Goal: Transaction & Acquisition: Purchase product/service

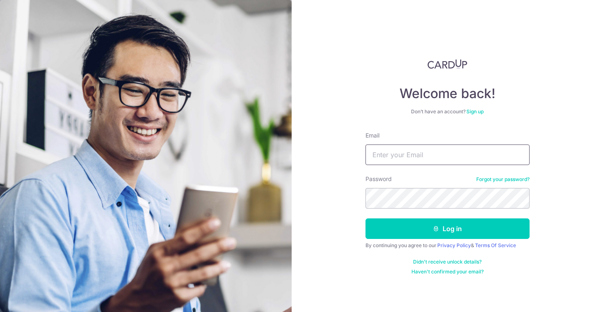
click at [426, 155] on input "Email" at bounding box center [448, 154] width 164 height 21
type input "[EMAIL_ADDRESS][DOMAIN_NAME]"
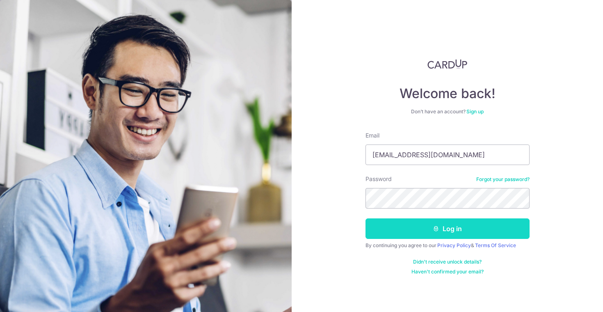
click at [456, 222] on button "Log in" at bounding box center [448, 228] width 164 height 21
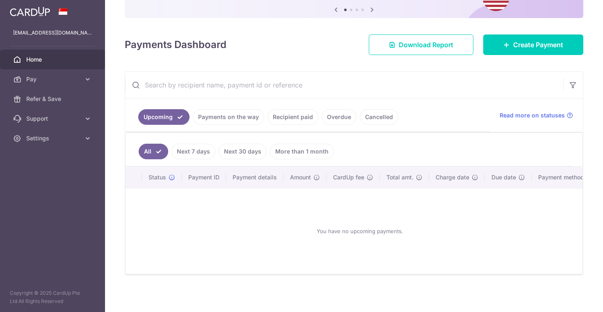
scroll to position [89, 0]
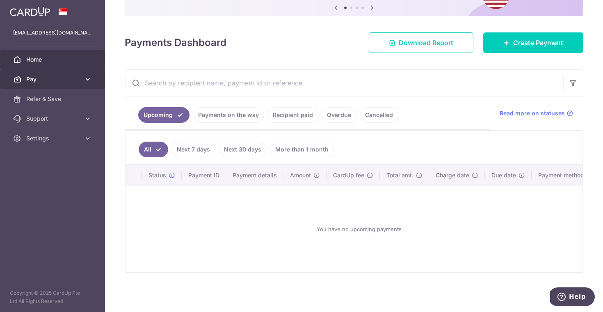
click at [62, 85] on link "Pay" at bounding box center [52, 79] width 105 height 20
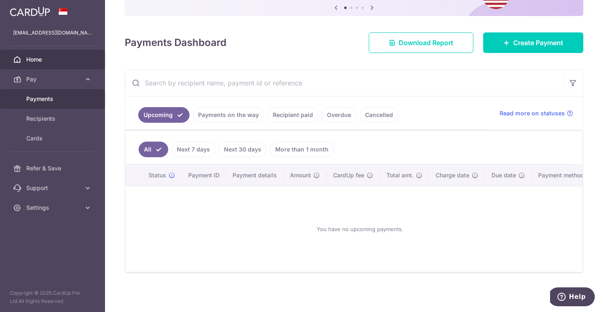
click at [52, 103] on link "Payments" at bounding box center [52, 99] width 105 height 20
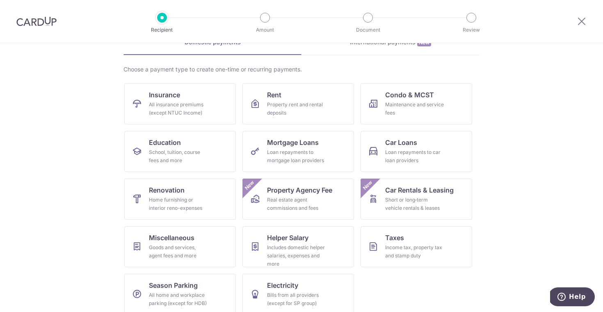
scroll to position [55, 0]
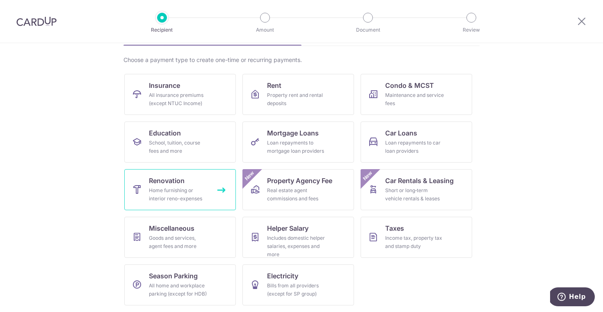
click at [199, 191] on div "Home furnishing or interior reno-expenses" at bounding box center [178, 194] width 59 height 16
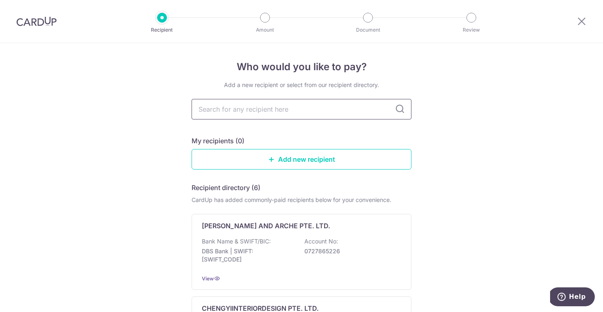
click at [264, 117] on input "text" at bounding box center [302, 109] width 220 height 21
type input "prose"
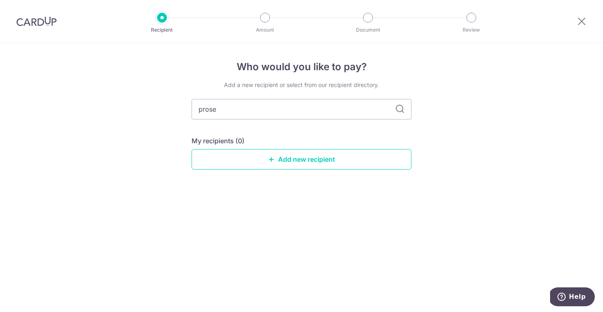
click at [397, 107] on icon at bounding box center [400, 109] width 10 height 10
click at [399, 108] on icon at bounding box center [400, 109] width 10 height 10
click at [303, 105] on input "prose" at bounding box center [302, 109] width 220 height 21
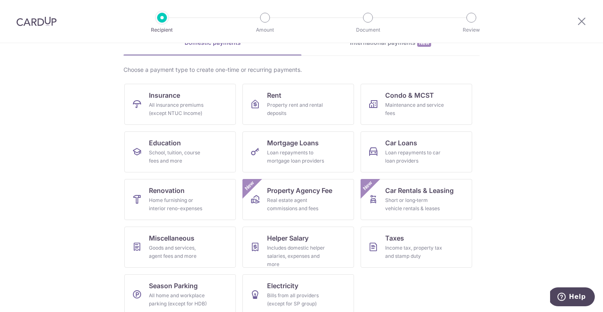
scroll to position [55, 0]
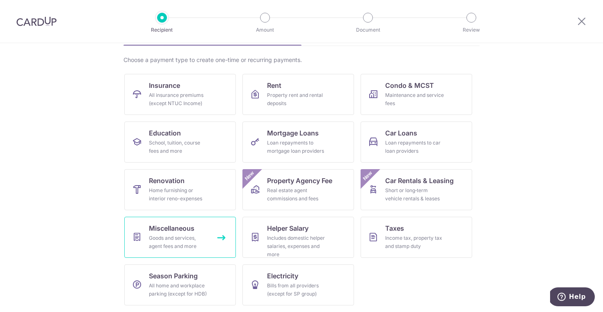
click at [168, 247] on div "Goods and services, agent fees and more" at bounding box center [178, 242] width 59 height 16
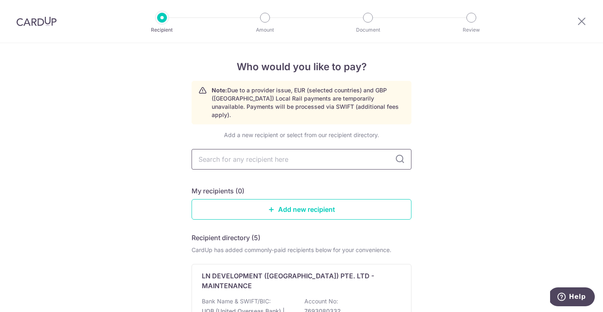
click at [270, 150] on input "text" at bounding box center [302, 159] width 220 height 21
type input "prose"
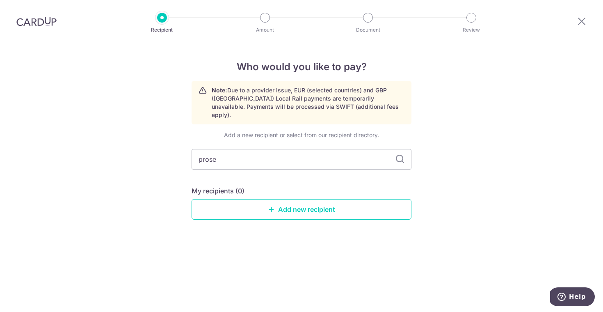
click at [403, 154] on icon at bounding box center [400, 159] width 10 height 10
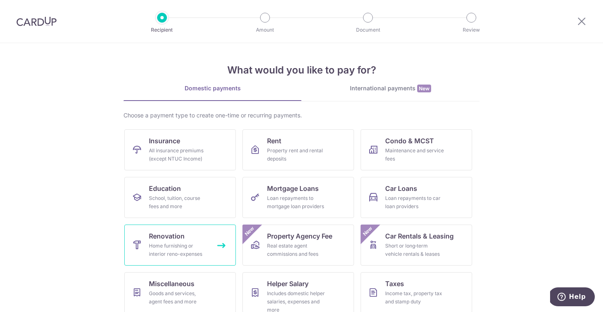
click at [166, 247] on div "Home furnishing or interior reno-expenses" at bounding box center [178, 250] width 59 height 16
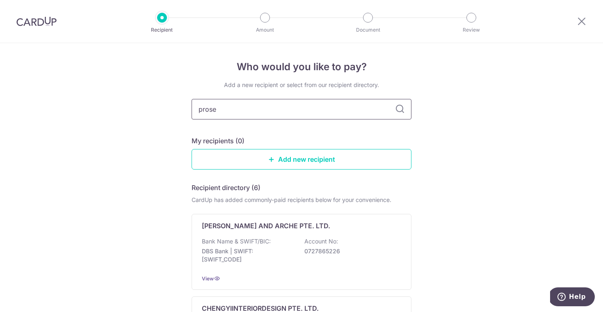
type input "prose"
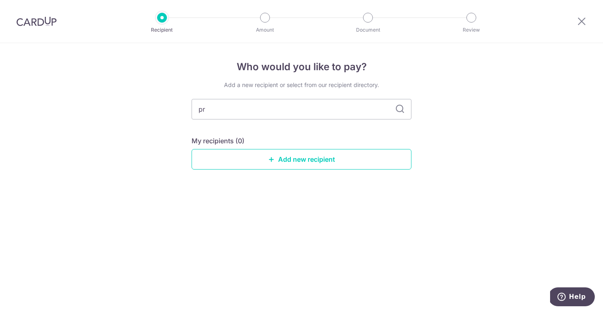
type input "p"
click at [159, 132] on div "Who would you like to pay? Add a new recipient or select from our recipient dir…" at bounding box center [301, 177] width 603 height 269
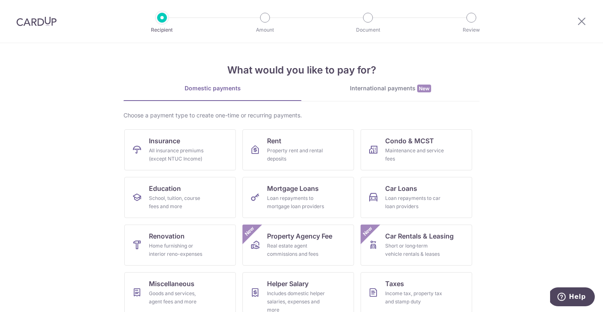
scroll to position [55, 0]
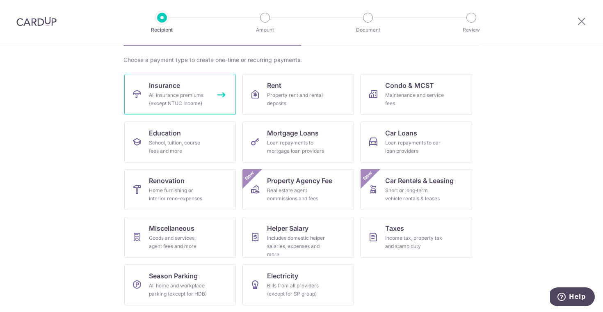
click at [197, 91] on div "All insurance premiums (except NTUC Income)" at bounding box center [178, 99] width 59 height 16
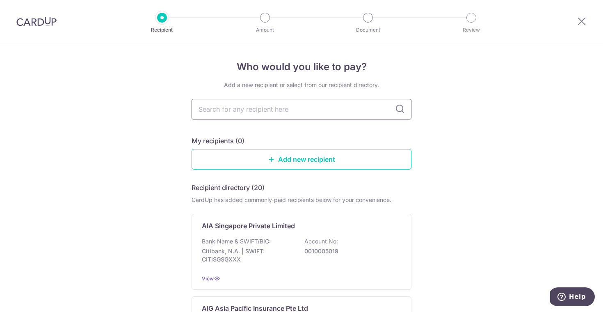
click at [237, 117] on input "text" at bounding box center [302, 109] width 220 height 21
click at [240, 111] on input "text" at bounding box center [302, 109] width 220 height 21
type input "tokyo"
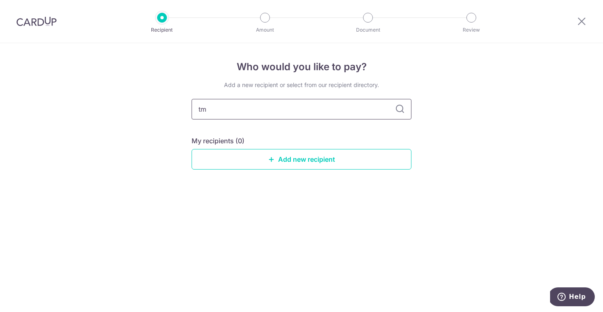
type input "tm"
type input "t"
click at [415, 131] on div "Who would you like to pay? Add a new recipient or select from our recipient dir…" at bounding box center [301, 177] width 603 height 269
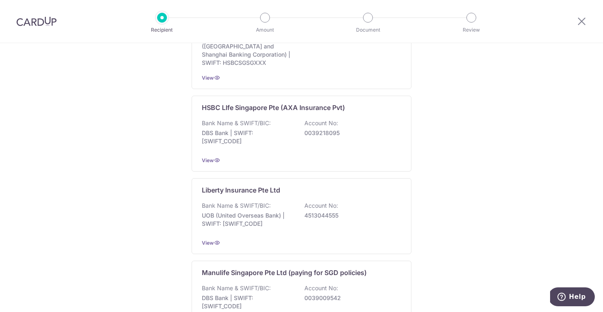
scroll to position [809, 0]
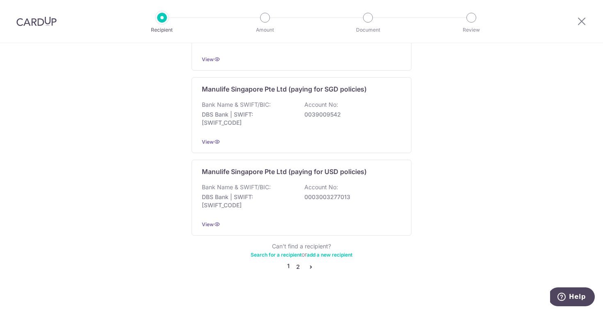
click at [295, 262] on link "2" at bounding box center [298, 267] width 10 height 10
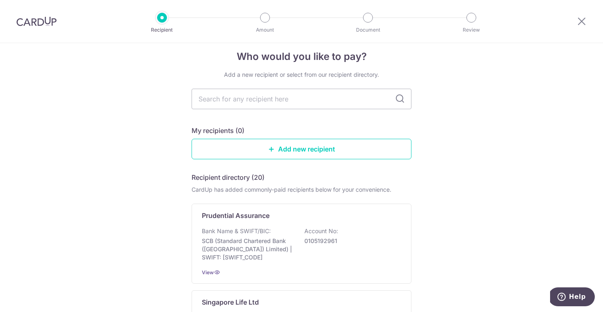
scroll to position [0, 0]
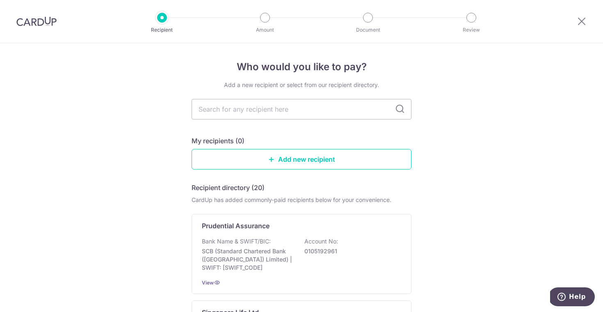
click at [41, 14] on div at bounding box center [36, 21] width 73 height 43
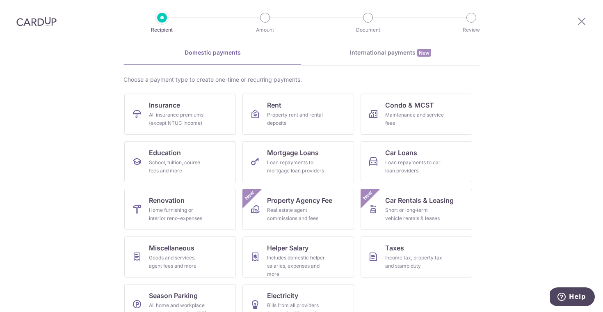
scroll to position [55, 0]
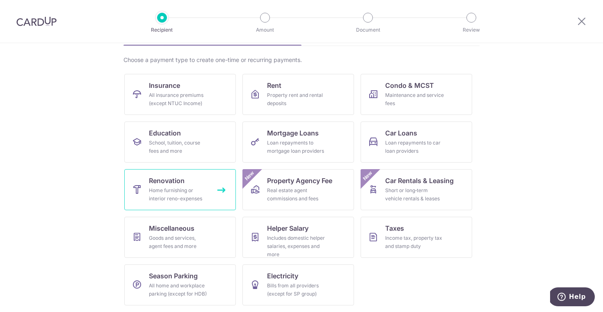
click at [171, 193] on div "Home furnishing or interior reno-expenses" at bounding box center [178, 194] width 59 height 16
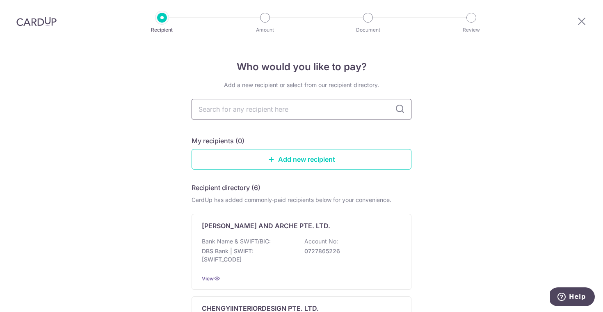
click at [257, 117] on input "text" at bounding box center [302, 109] width 220 height 21
click at [269, 166] on link "Add new recipient" at bounding box center [302, 159] width 220 height 21
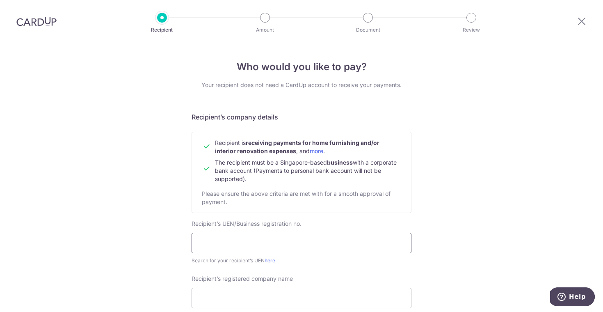
click at [266, 243] on input "text" at bounding box center [302, 243] width 220 height 21
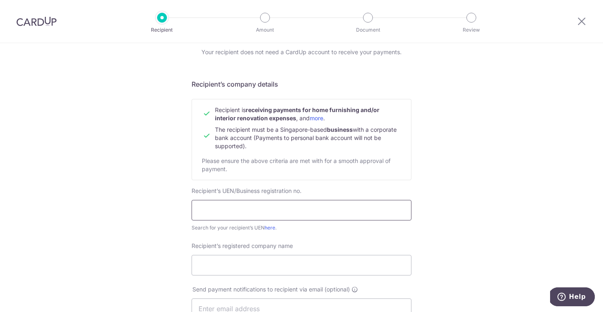
scroll to position [40, 0]
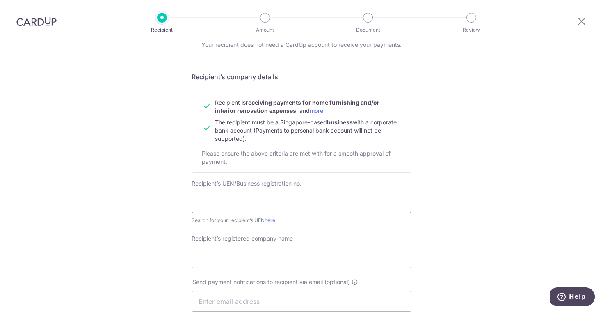
click at [261, 204] on input "text" at bounding box center [302, 203] width 220 height 21
click at [233, 197] on input "text" at bounding box center [302, 203] width 220 height 21
paste input "[PHONE_NUMBER]"
click at [214, 203] on input "[PHONE_NUMBER]" at bounding box center [302, 203] width 220 height 21
click at [304, 218] on div "Search for your recipient’s UEN here ." at bounding box center [302, 220] width 220 height 8
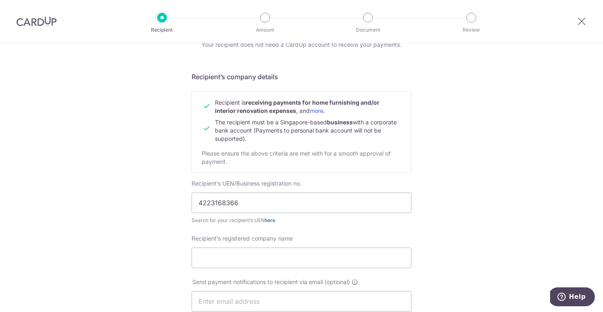
click at [273, 218] on link "here" at bounding box center [270, 220] width 11 height 6
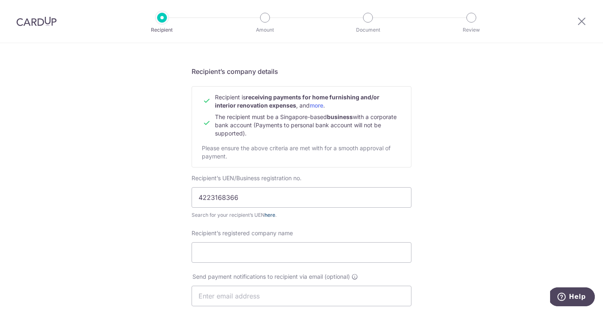
scroll to position [52, 0]
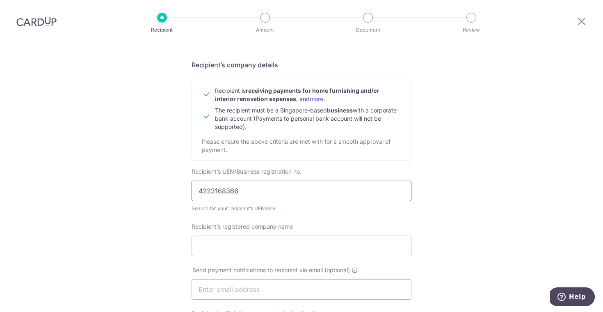
drag, startPoint x: 245, startPoint y: 188, endPoint x: 172, endPoint y: 188, distance: 72.2
click at [172, 188] on div "Who would you like to pay? Your recipient does not need a CardUp account to rec…" at bounding box center [301, 299] width 603 height 617
paste input "53407885X"
type input "53407885X"
click at [152, 216] on div "Who would you like to pay? Your recipient does not need a CardUp account to rec…" at bounding box center [301, 299] width 603 height 617
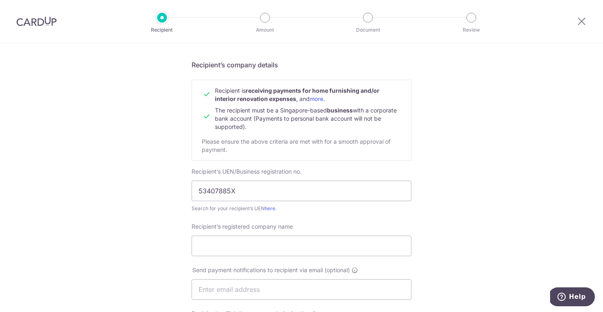
click at [225, 257] on div "Recipient’s registered company name" at bounding box center [302, 244] width 230 height 44
click at [230, 248] on input "Recipient’s registered company name" at bounding box center [302, 246] width 220 height 21
click at [223, 239] on input "Recipient’s registered company name" at bounding box center [302, 246] width 220 height 21
paste input "PROSE ARCHITECTS"
type input "PROSE ARCHITECTS"
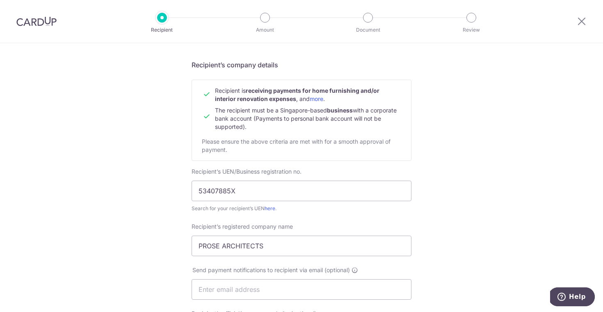
click at [131, 273] on div "Who would you like to pay? Your recipient does not need a CardUp account to rec…" at bounding box center [301, 299] width 603 height 617
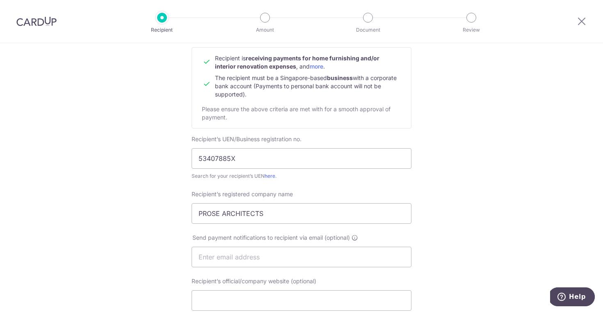
scroll to position [108, 0]
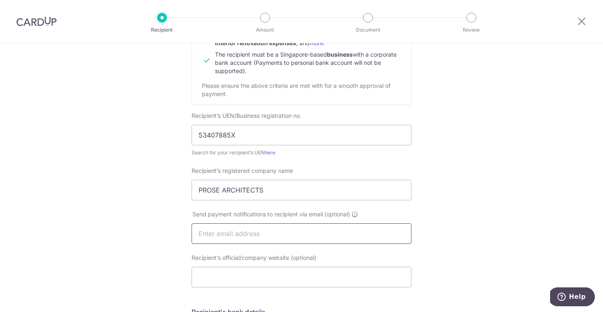
click at [229, 240] on input "text" at bounding box center [302, 233] width 220 height 21
paste input "Dawn@prose-architects.com"
type input "[PERSON_NAME][EMAIL_ADDRESS][DOMAIN_NAME]"
click at [235, 278] on input "Recipient’s official/company website (optional)" at bounding box center [302, 277] width 220 height 21
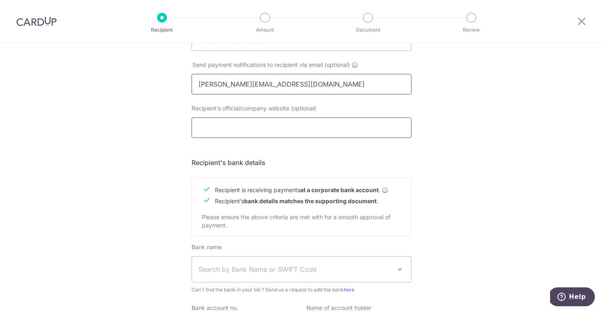
scroll to position [266, 0]
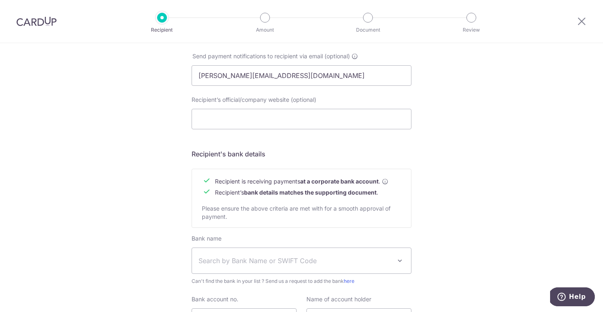
click at [323, 270] on span "Search by Bank Name or SWIFT Code" at bounding box center [301, 260] width 219 height 25
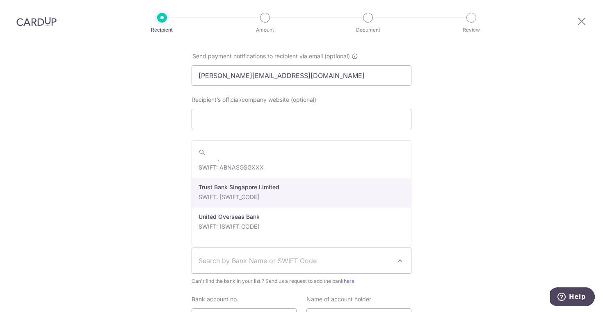
scroll to position [1782, 0]
select select "23668"
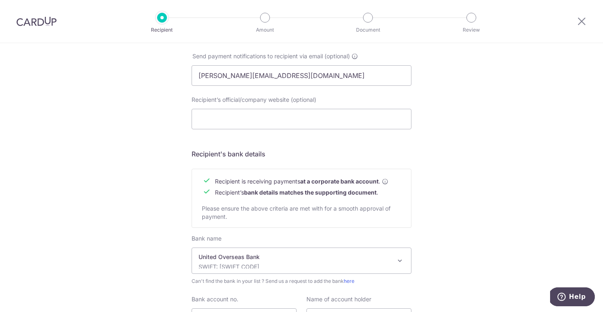
click at [177, 250] on div "Who would you like to pay? Your recipient does not need a CardUp account to rec…" at bounding box center [301, 85] width 603 height 617
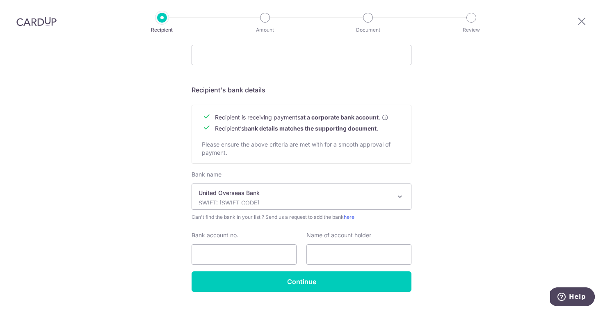
scroll to position [331, 0]
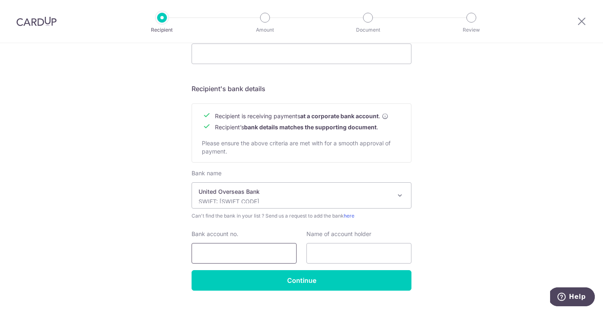
click at [237, 257] on input "Bank account no." at bounding box center [244, 253] width 105 height 21
click at [234, 255] on input "Bank account no." at bounding box center [244, 253] width 105 height 21
paste input "422-316-8366"
type input "422-316-8366"
click at [319, 252] on input "text" at bounding box center [359, 253] width 105 height 21
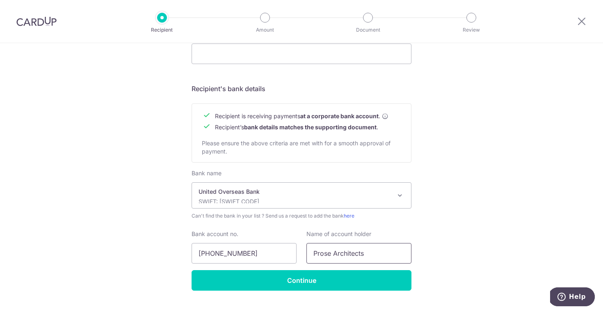
type input "Prose Architects"
click at [316, 269] on div "Bank name Select Bank UBS AG ANEXT BANK PTE LTD Australia & New Zealand Banking…" at bounding box center [302, 219] width 220 height 101
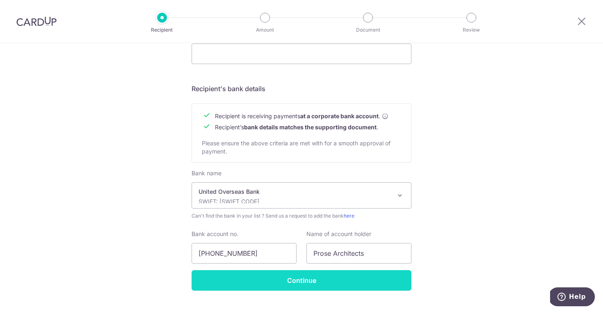
click at [310, 274] on input "Continue" at bounding box center [302, 280] width 220 height 21
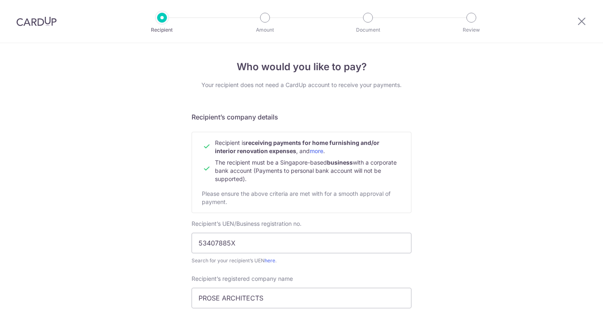
scroll to position [369, 0]
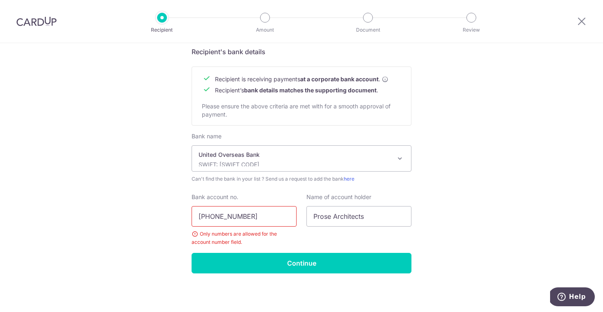
click at [214, 216] on input "422-316-8366" at bounding box center [244, 216] width 105 height 21
type input "4223168366"
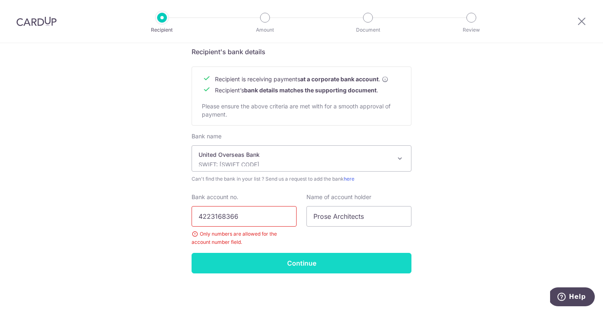
click at [245, 267] on input "Continue" at bounding box center [302, 263] width 220 height 21
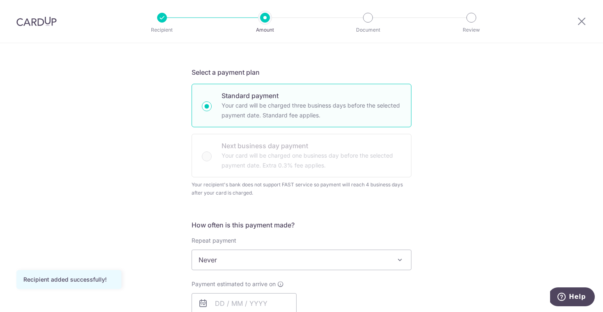
scroll to position [180, 0]
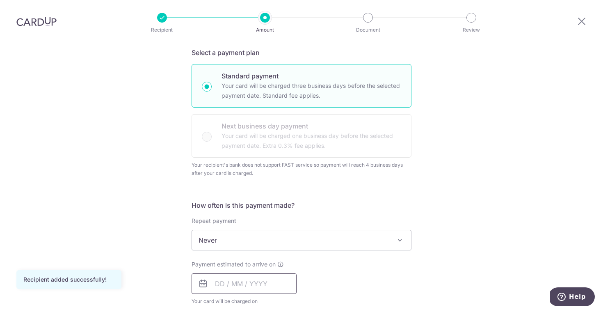
click at [251, 278] on input "text" at bounding box center [244, 283] width 105 height 21
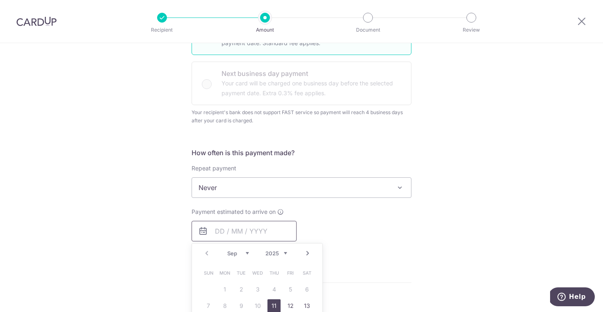
scroll to position [291, 0]
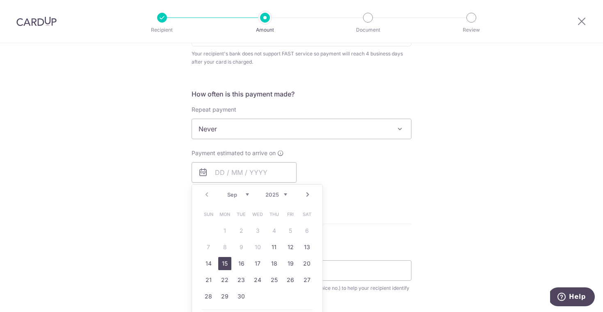
click at [225, 262] on link "15" at bounding box center [224, 263] width 13 height 13
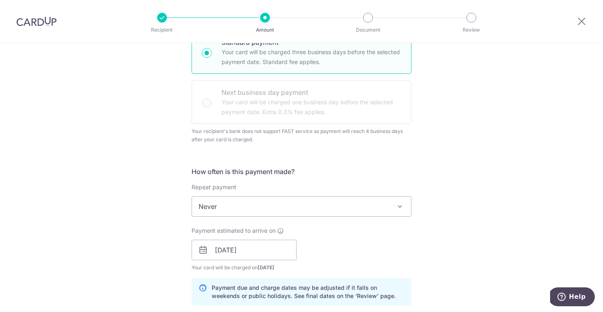
scroll to position [210, 0]
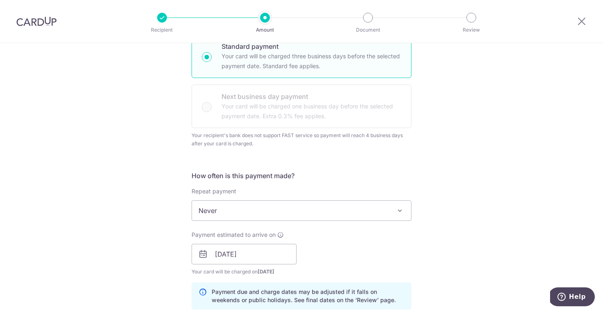
click at [391, 205] on span "Never" at bounding box center [301, 211] width 219 height 20
click at [420, 193] on div "Tell us more about your payment Enter payment amount SGD Recipient added succes…" at bounding box center [301, 258] width 603 height 851
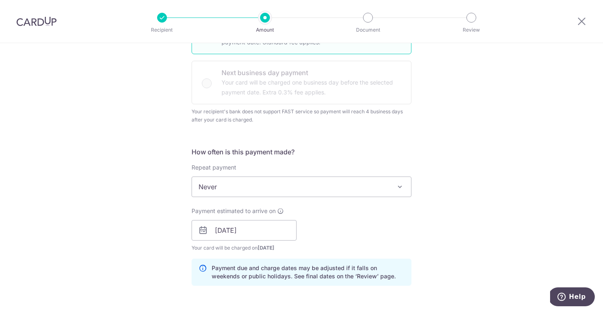
scroll to position [236, 0]
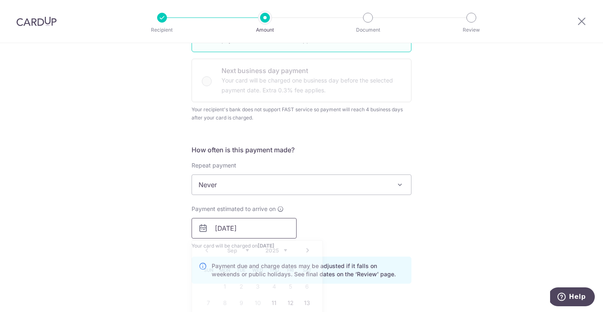
click at [228, 229] on input "[DATE]" at bounding box center [244, 228] width 105 height 21
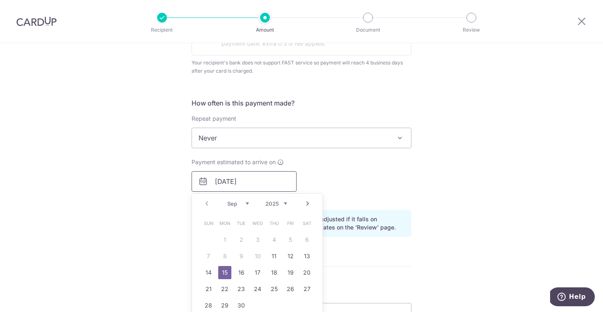
scroll to position [307, 0]
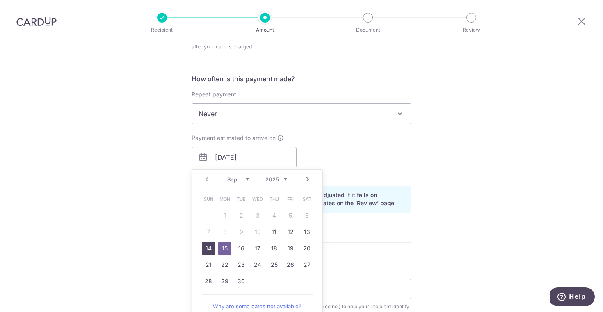
click at [206, 250] on link "14" at bounding box center [208, 248] width 13 height 13
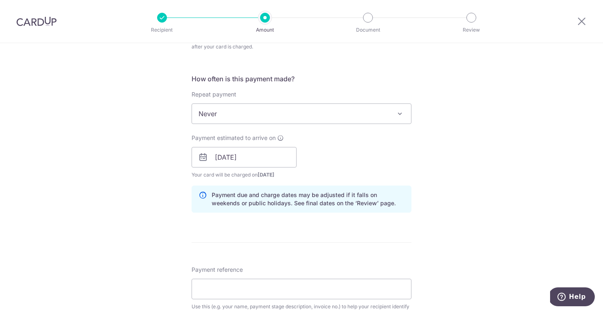
click at [171, 202] on div "Tell us more about your payment Enter payment amount SGD Recipient added succes…" at bounding box center [301, 161] width 603 height 851
click at [248, 159] on input "14/09/2025" at bounding box center [244, 157] width 105 height 21
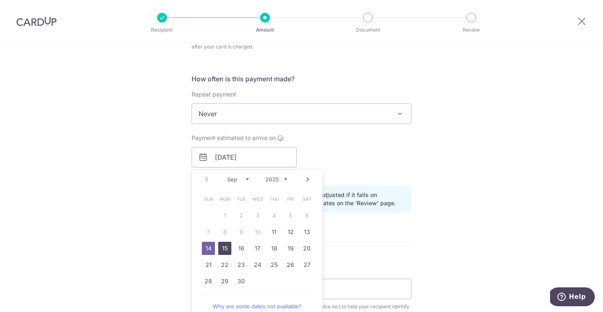
click at [222, 248] on link "15" at bounding box center [224, 248] width 13 height 13
type input "15/09/2025"
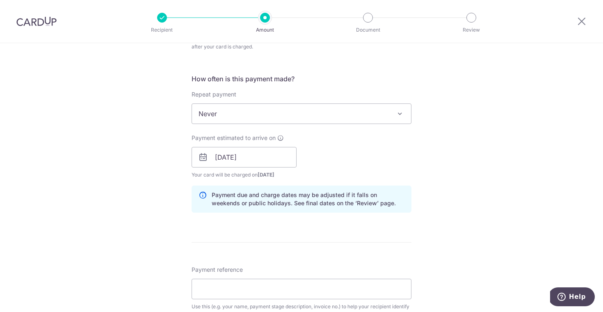
click at [163, 237] on div "Tell us more about your payment Enter payment amount SGD Recipient added succes…" at bounding box center [301, 161] width 603 height 851
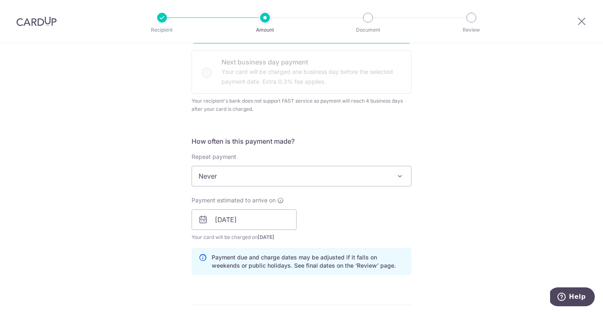
scroll to position [217, 0]
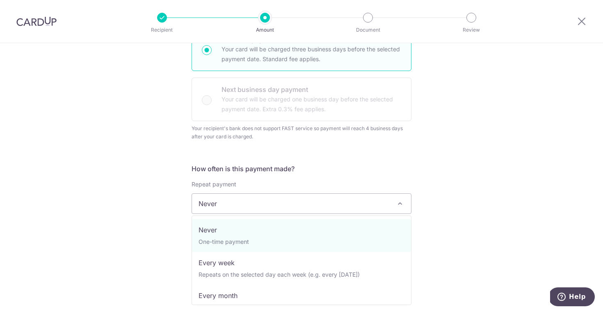
click at [247, 209] on span "Never" at bounding box center [301, 204] width 219 height 20
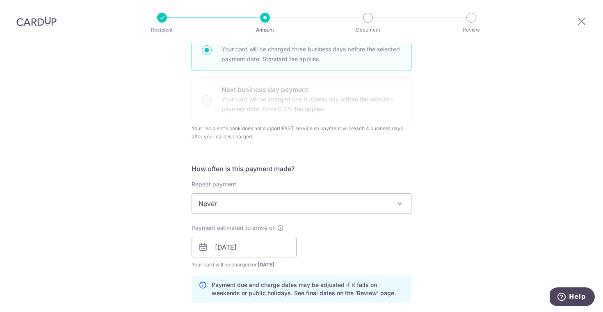
click at [167, 207] on div "Tell us more about your payment Enter payment amount SGD Recipient added succes…" at bounding box center [301, 251] width 603 height 851
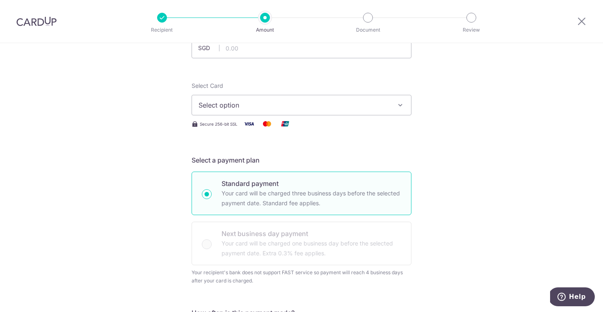
scroll to position [0, 0]
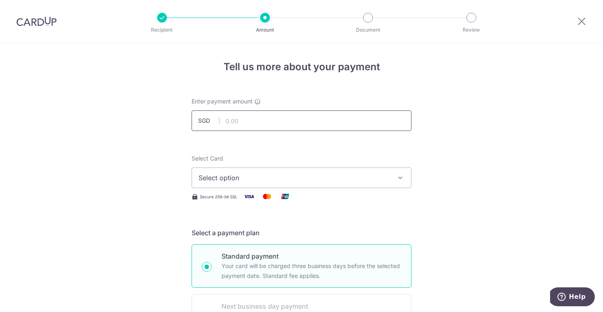
click at [250, 126] on input "text" at bounding box center [302, 120] width 220 height 21
type input "4,740.00"
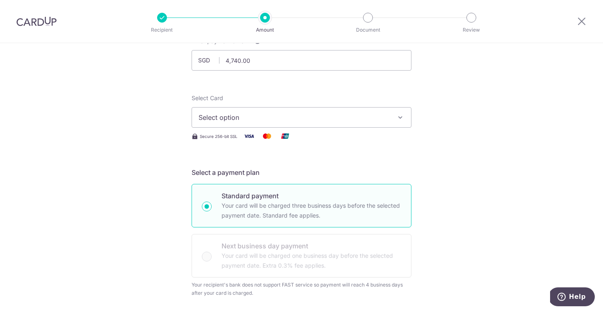
scroll to position [108, 0]
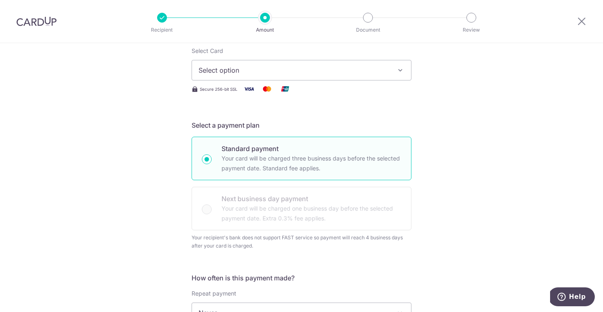
click at [335, 70] on span "Select option" at bounding box center [294, 70] width 191 height 10
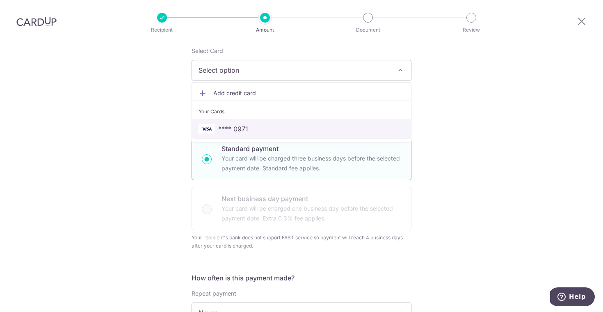
click at [290, 128] on span "**** 0971" at bounding box center [302, 129] width 206 height 10
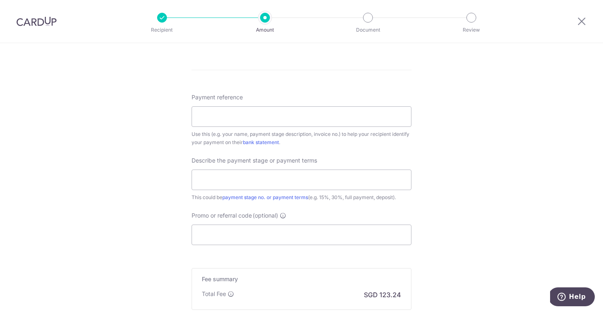
scroll to position [484, 0]
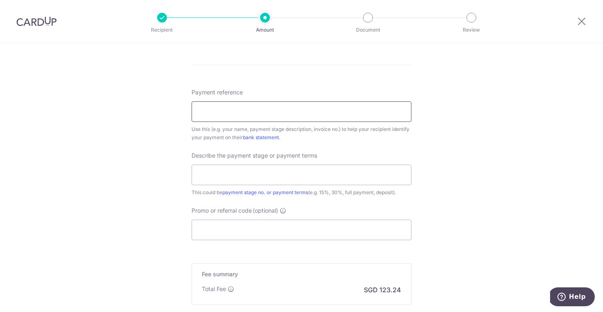
click at [250, 112] on input "Payment reference" at bounding box center [302, 111] width 220 height 21
paste input "INV-ORID-PA-20250901"
type input "Oleanas INV-ORID-PA-20250901"
click at [221, 178] on input "text" at bounding box center [302, 175] width 220 height 21
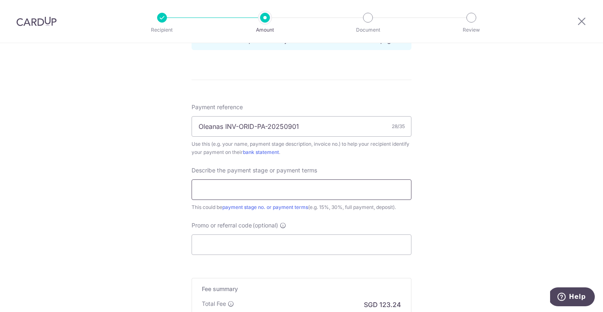
scroll to position [462, 0]
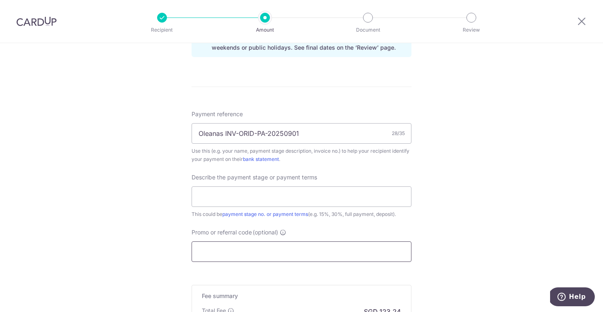
click at [229, 256] on input "Promo or referral code (optional)" at bounding box center [302, 251] width 220 height 21
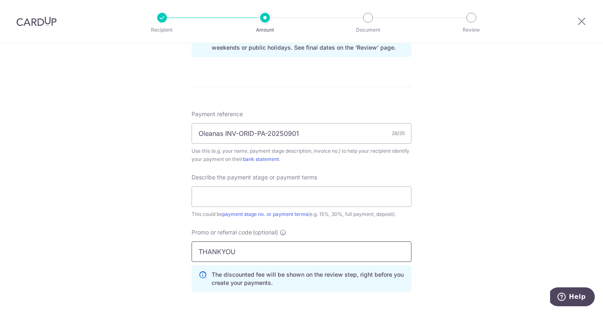
type input "THANKYOU"
click at [133, 255] on div "Tell us more about your payment Enter payment amount SGD 4,740.00 4740.00 Recip…" at bounding box center [301, 25] width 603 height 888
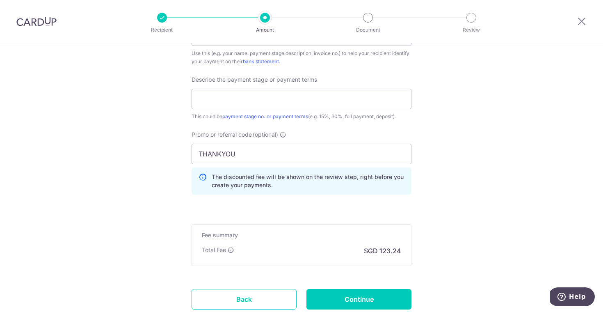
scroll to position [563, 0]
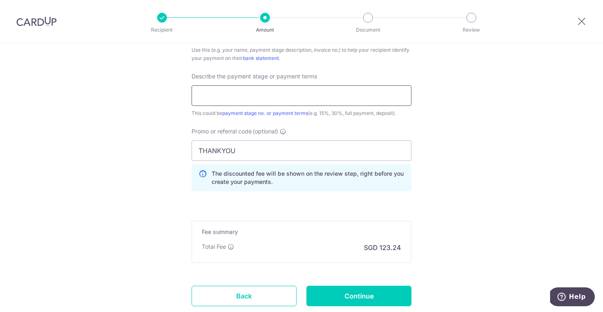
click at [220, 105] on input "text" at bounding box center [302, 95] width 220 height 21
type input "Stage 2"
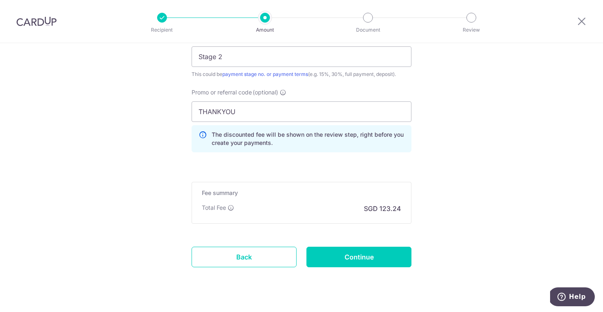
scroll to position [606, 0]
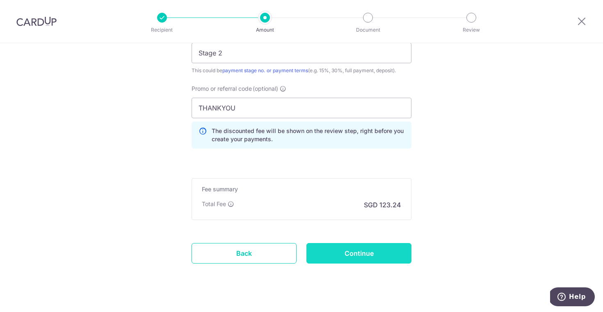
click at [335, 245] on input "Continue" at bounding box center [359, 253] width 105 height 21
type input "Create Schedule"
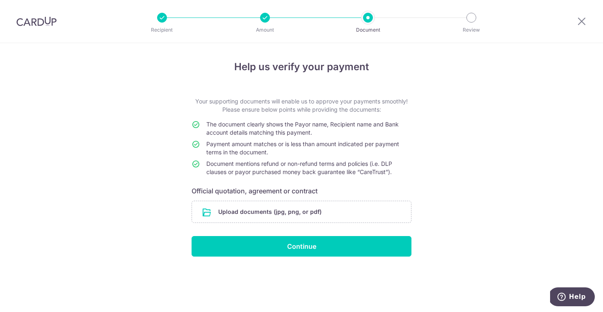
click at [154, 138] on div "Help us verify your payment Your supporting documents will enable us to approve…" at bounding box center [301, 177] width 603 height 269
click at [269, 209] on input "file" at bounding box center [301, 211] width 219 height 21
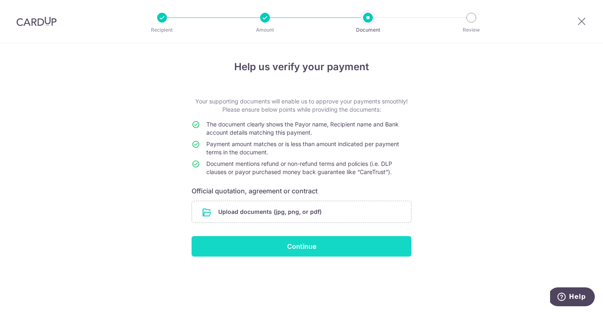
click at [300, 238] on input "Continue" at bounding box center [302, 246] width 220 height 21
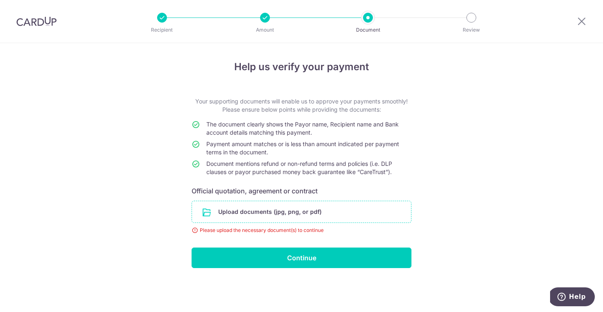
click at [290, 214] on input "file" at bounding box center [301, 211] width 219 height 21
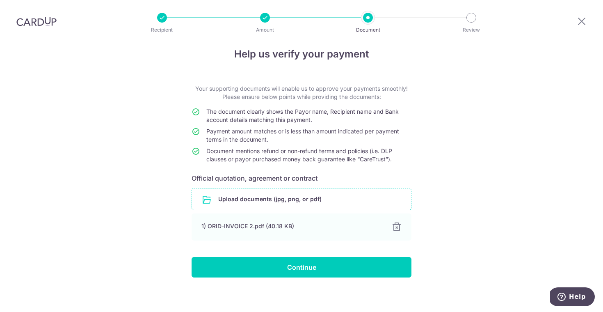
scroll to position [17, 0]
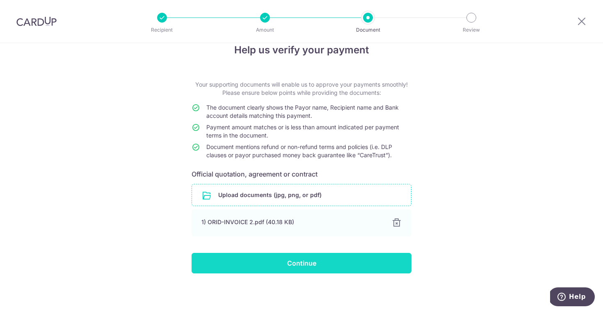
click at [257, 264] on input "Continue" at bounding box center [302, 263] width 220 height 21
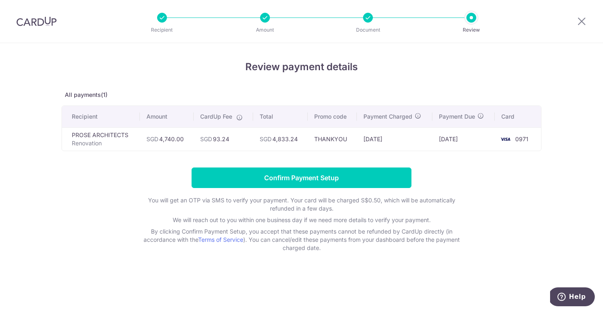
click at [232, 140] on td "SGD 93.24" at bounding box center [224, 138] width 60 height 23
drag, startPoint x: 184, startPoint y: 139, endPoint x: 162, endPoint y: 140, distance: 22.6
click at [162, 140] on td "SGD 4,740.00" at bounding box center [167, 138] width 54 height 23
copy td "4,740.00"
drag, startPoint x: 300, startPoint y: 140, endPoint x: 276, endPoint y: 140, distance: 24.6
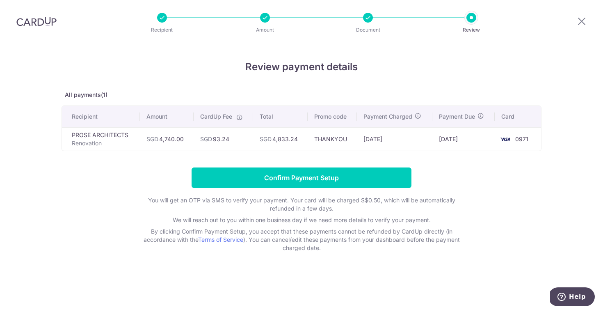
click at [276, 140] on td "SGD 4,833.24" at bounding box center [280, 138] width 55 height 23
copy td "4,833.24"
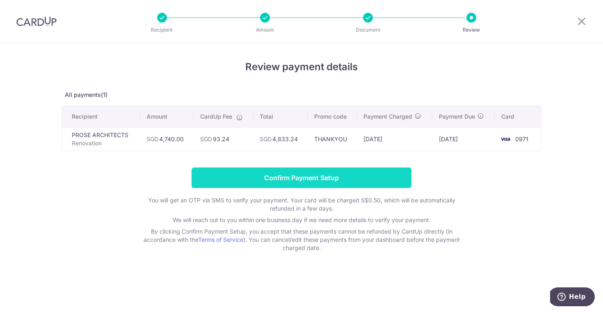
click at [302, 183] on input "Confirm Payment Setup" at bounding box center [302, 177] width 220 height 21
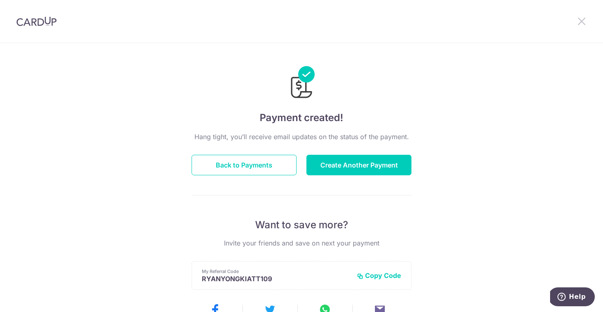
click at [582, 18] on icon at bounding box center [582, 21] width 10 height 10
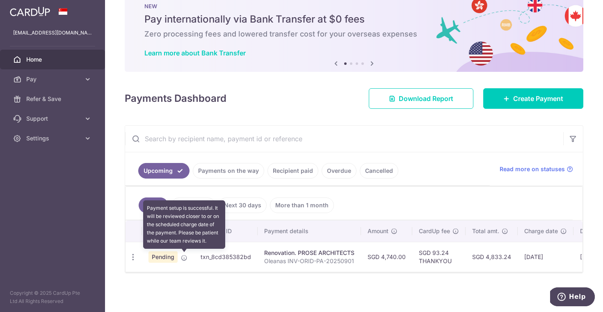
click at [184, 258] on icon at bounding box center [184, 258] width 7 height 7
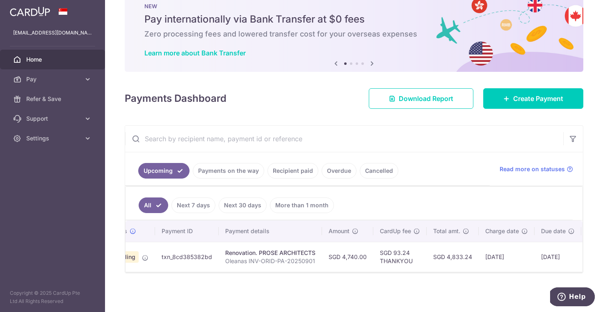
scroll to position [0, 96]
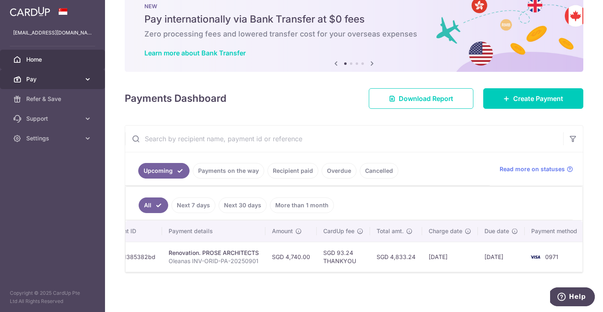
click at [41, 84] on link "Pay" at bounding box center [52, 79] width 105 height 20
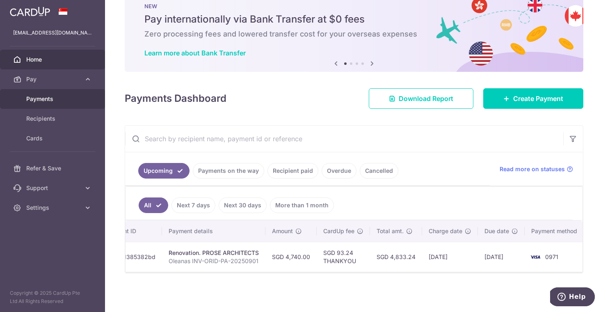
click at [37, 101] on span "Payments" at bounding box center [53, 99] width 54 height 8
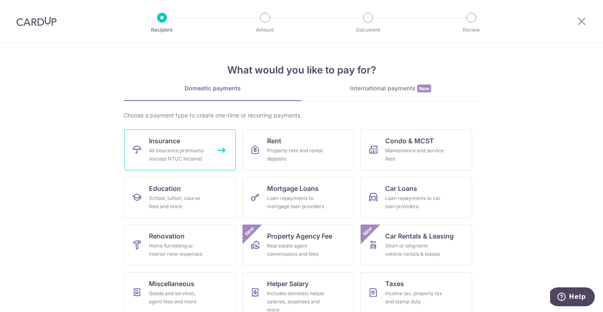
click at [185, 169] on link "Insurance All insurance premiums (except NTUC Income)" at bounding box center [180, 149] width 112 height 41
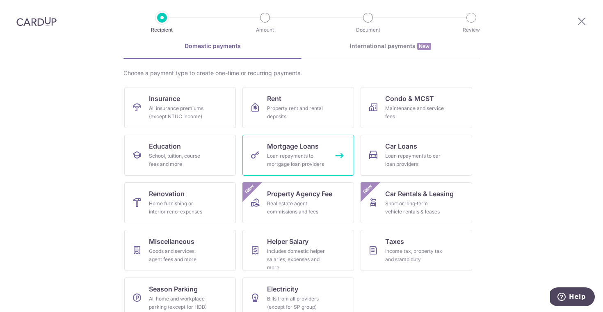
click at [314, 161] on div "Loan repayments to mortgage loan providers" at bounding box center [296, 160] width 59 height 16
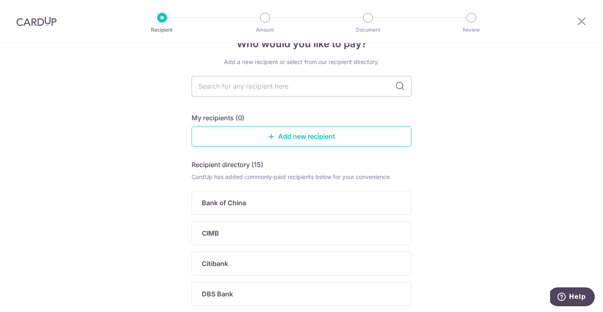
scroll to position [23, 0]
click at [401, 87] on icon at bounding box center [400, 87] width 10 height 10
click at [367, 88] on input "text" at bounding box center [302, 86] width 220 height 21
type input "ocbc"
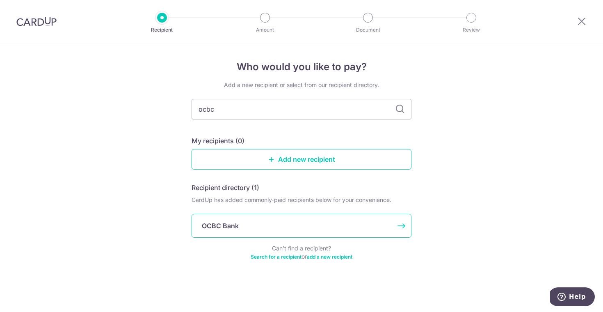
click at [309, 230] on div "OCBC Bank" at bounding box center [297, 226] width 190 height 10
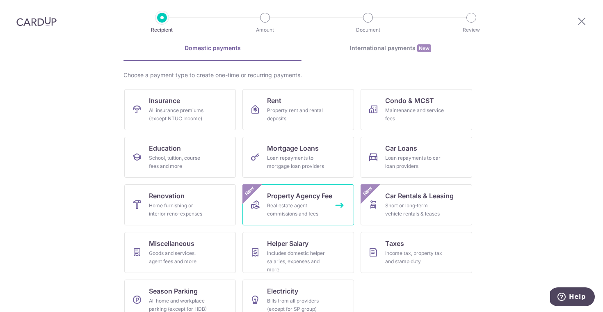
scroll to position [55, 0]
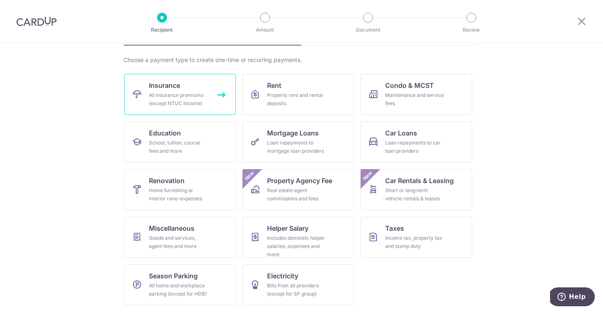
click at [171, 102] on div "All insurance premiums (except NTUC Income)" at bounding box center [178, 99] width 59 height 16
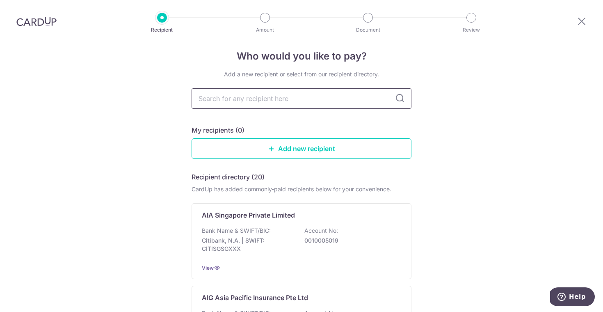
scroll to position [23, 0]
